Goal: Information Seeking & Learning: Learn about a topic

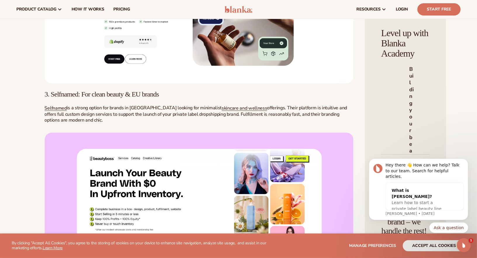
scroll to position [1165, 0]
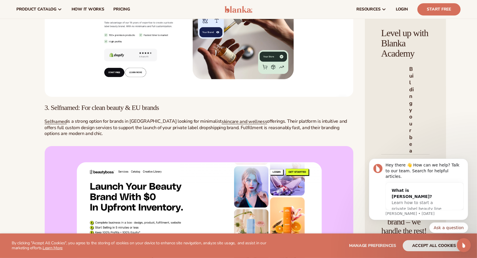
click at [143, 137] on span "offerings. Their platform is intuitive and offers full custom design services t…" at bounding box center [196, 127] width 303 height 19
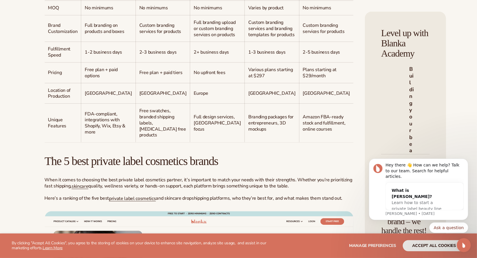
scroll to position [566, 0]
click at [194, 37] on span "Full branding upload or custom branding services on products" at bounding box center [215, 28] width 42 height 19
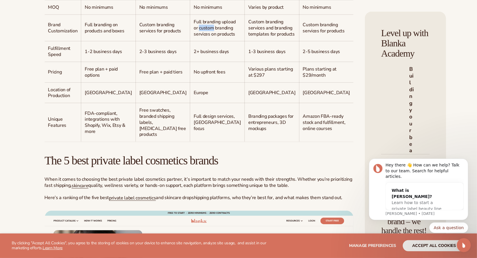
click at [194, 37] on span "Full branding upload or custom branding services on products" at bounding box center [215, 28] width 42 height 19
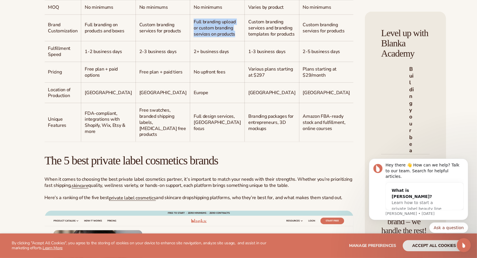
click at [194, 37] on span "Full branding upload or custom branding services on products" at bounding box center [215, 28] width 42 height 19
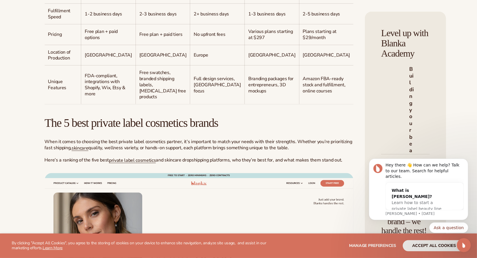
scroll to position [607, 0]
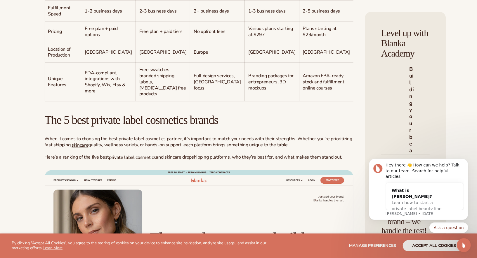
click at [194, 35] on span "No upfront fees" at bounding box center [210, 31] width 32 height 6
click at [190, 63] on td "Europe" at bounding box center [217, 52] width 55 height 21
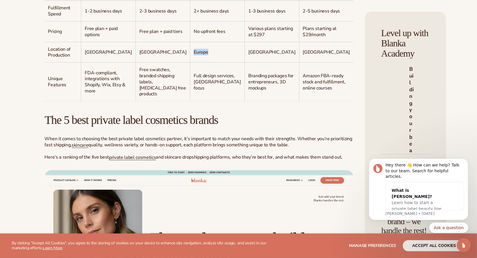
click at [190, 63] on td "Europe" at bounding box center [217, 52] width 55 height 21
click at [194, 91] on p "Full design services, [GEOGRAPHIC_DATA] focus" at bounding box center [217, 82] width 47 height 18
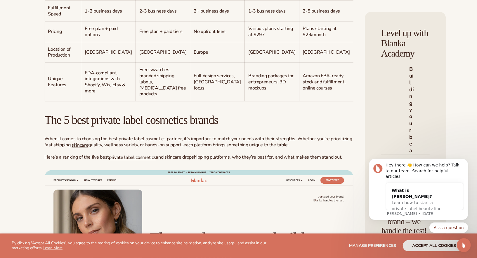
click at [194, 91] on p "Full design services, [GEOGRAPHIC_DATA] focus" at bounding box center [217, 82] width 47 height 18
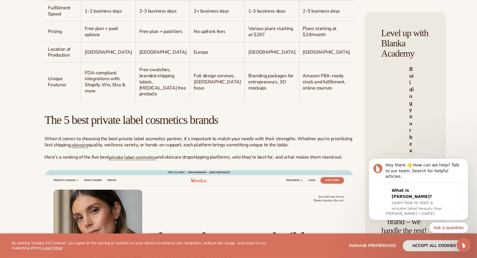
click at [194, 91] on p "Full design services, [GEOGRAPHIC_DATA] focus" at bounding box center [217, 82] width 47 height 18
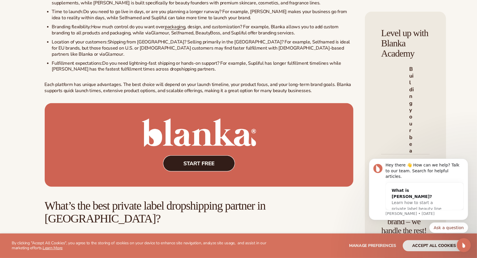
scroll to position [1945, 0]
